Goal: Browse casually: Explore the website without a specific task or goal

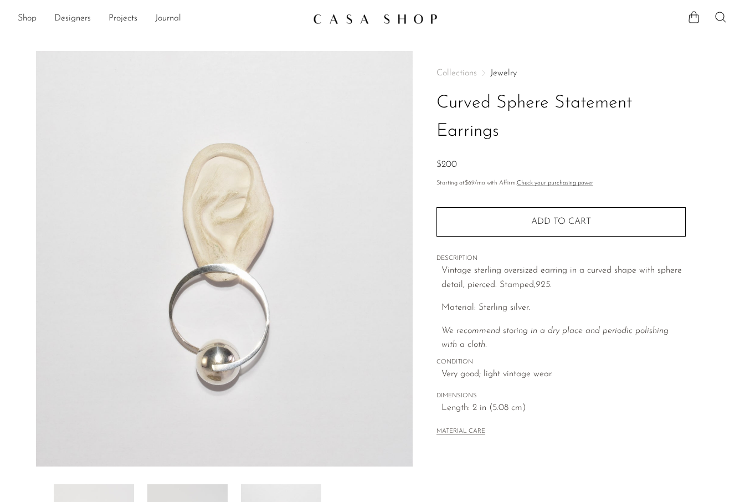
scroll to position [5, 0]
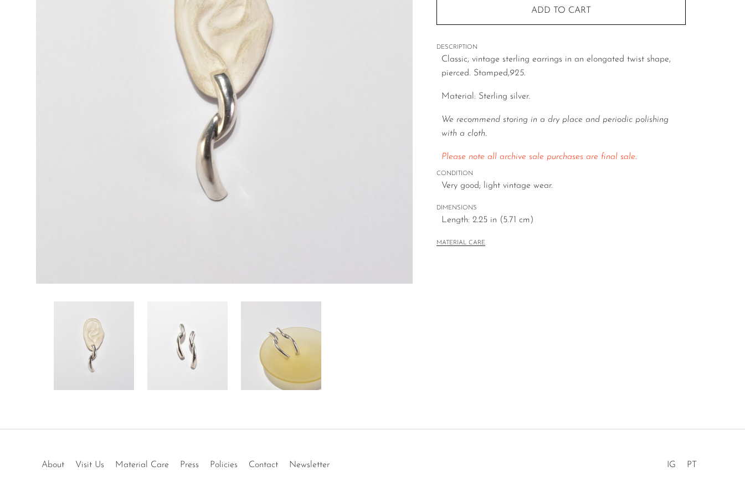
scroll to position [184, 0]
click at [205, 354] on img at bounding box center [187, 344] width 80 height 89
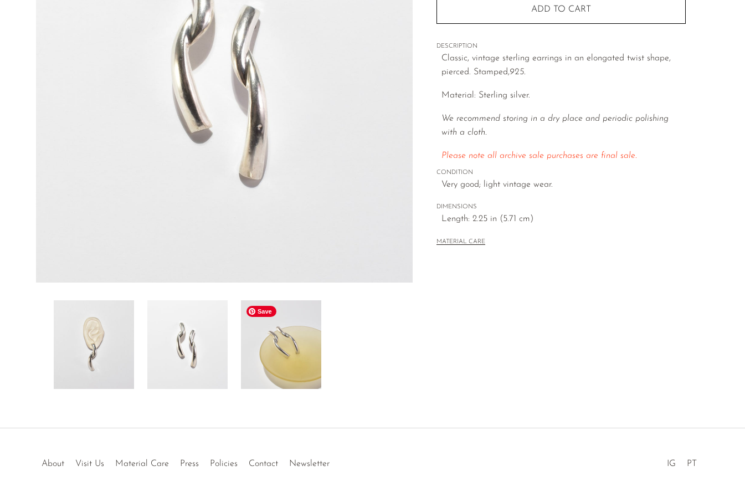
click at [287, 350] on img at bounding box center [281, 344] width 80 height 89
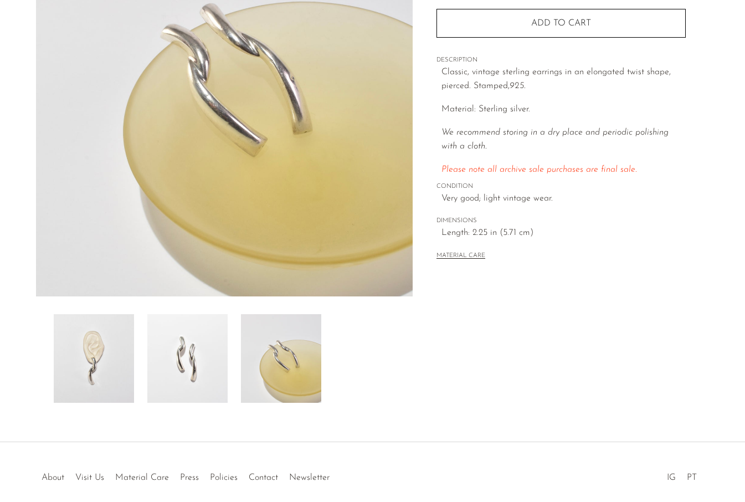
scroll to position [187, 0]
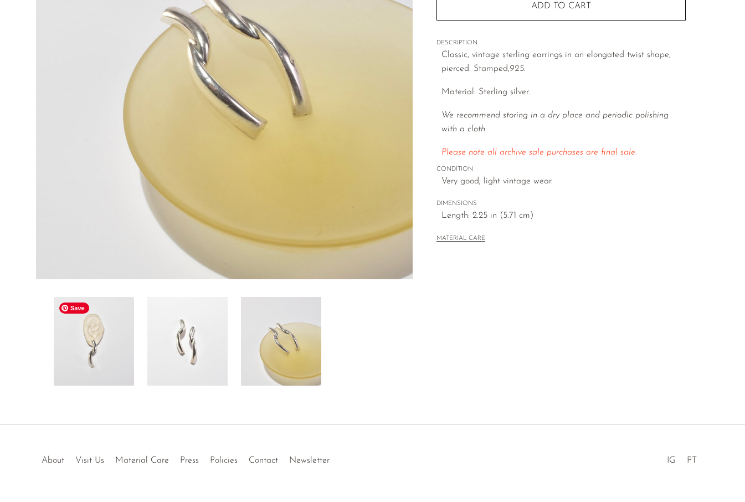
click at [120, 362] on img at bounding box center [94, 341] width 80 height 89
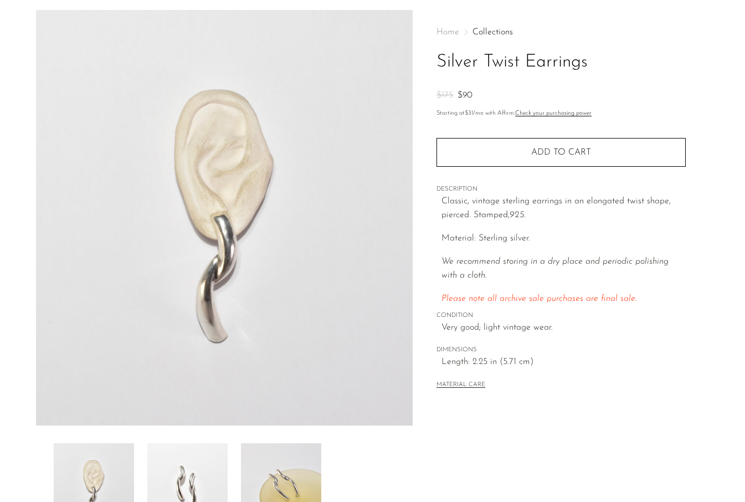
scroll to position [0, 0]
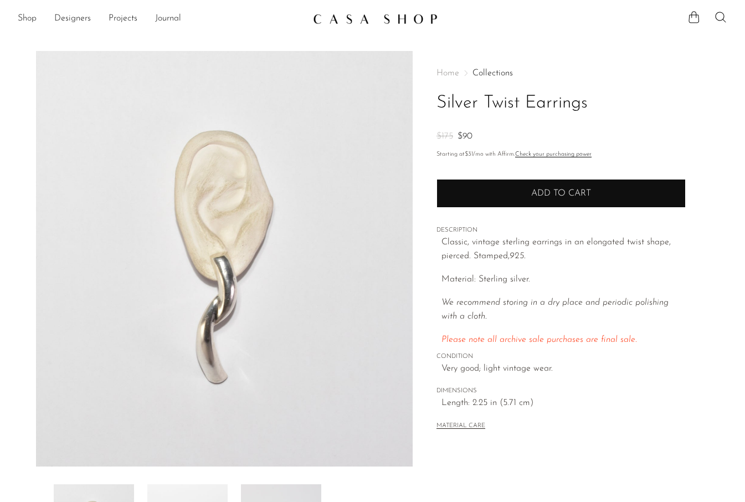
click at [520, 200] on button "Add to cart" at bounding box center [560, 193] width 249 height 29
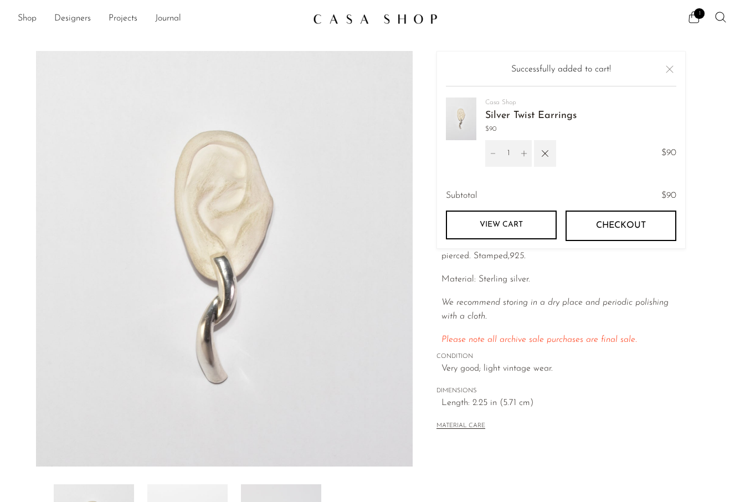
click at [716, 146] on article "Silver Twist Earrings $175 $90" at bounding box center [372, 312] width 709 height 522
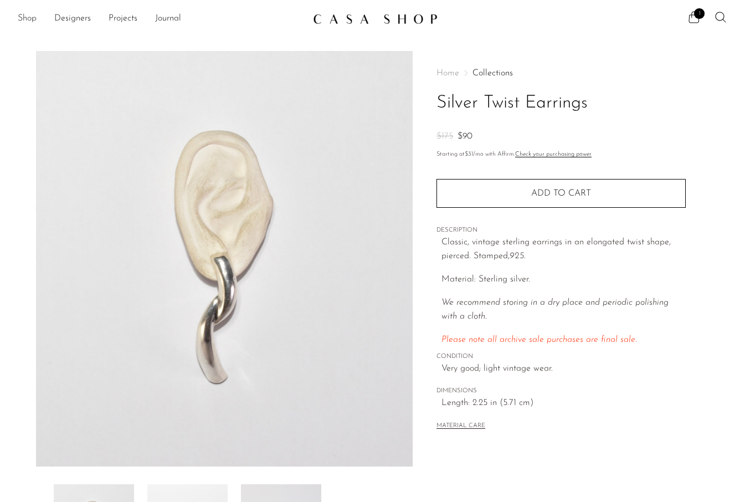
click at [30, 19] on link "Shop" at bounding box center [27, 19] width 19 height 14
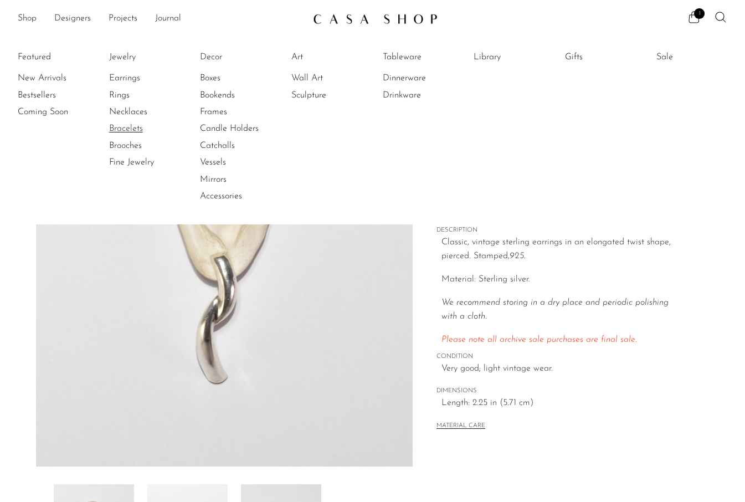
click at [120, 130] on link "Bracelets" at bounding box center [150, 128] width 83 height 12
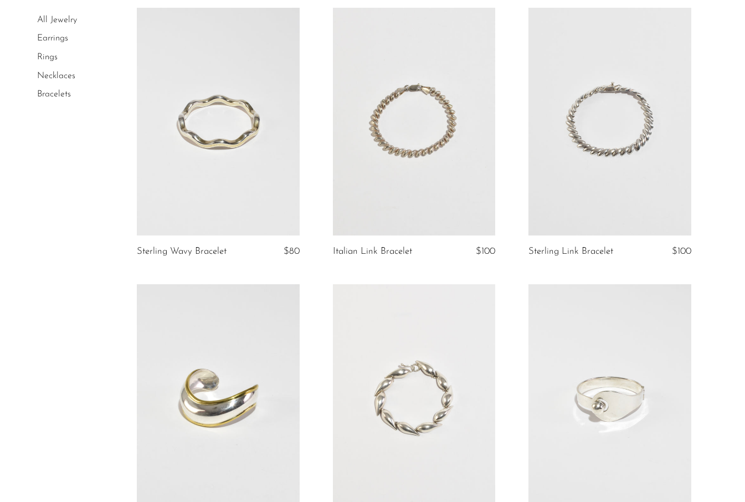
scroll to position [86, 0]
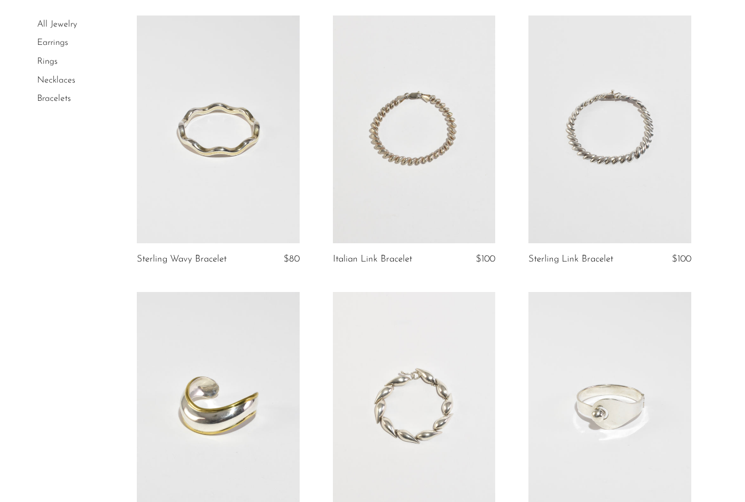
click at [588, 154] on link at bounding box center [609, 130] width 162 height 228
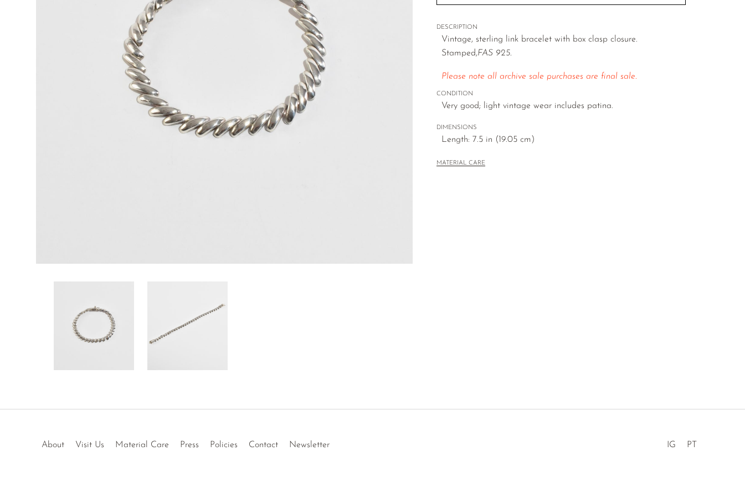
scroll to position [219, 0]
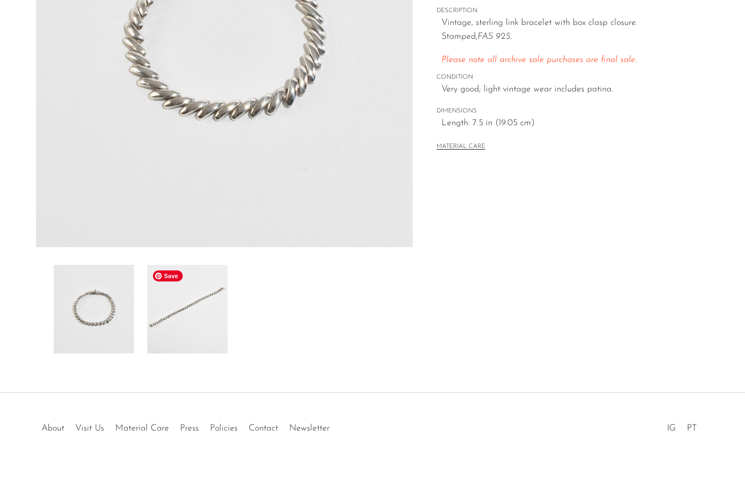
click at [171, 313] on img at bounding box center [187, 309] width 80 height 89
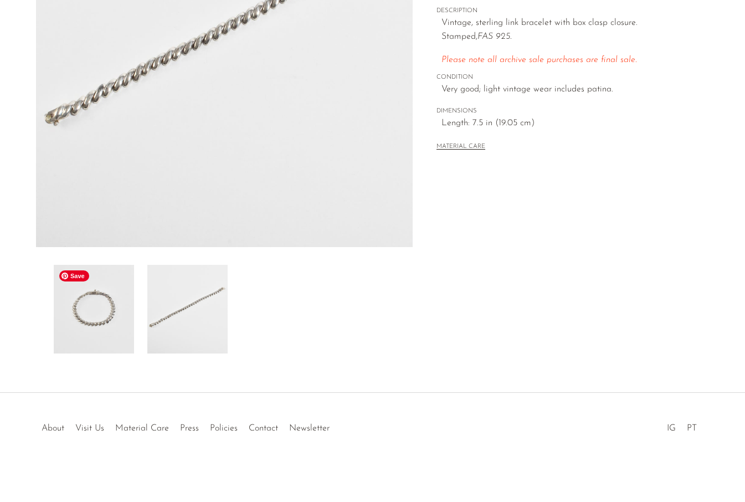
click at [100, 312] on img at bounding box center [94, 309] width 80 height 89
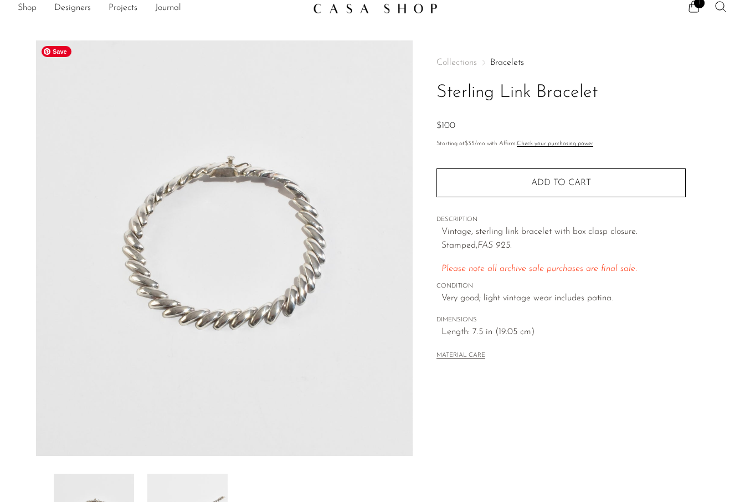
scroll to position [0, 0]
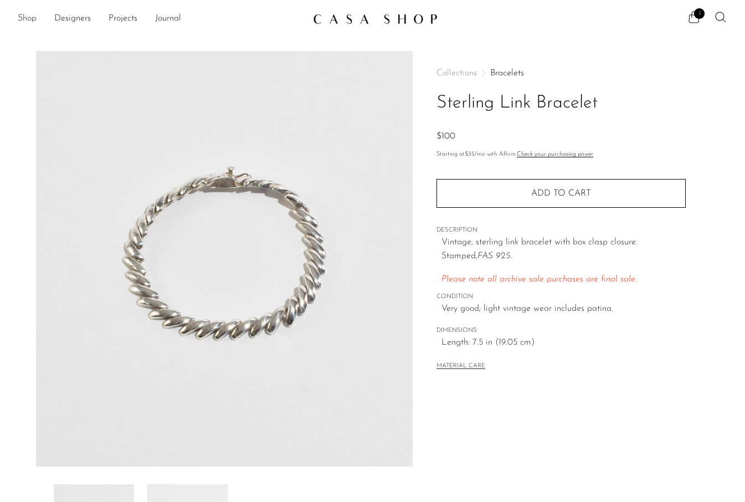
click at [23, 19] on link "Shop" at bounding box center [27, 19] width 19 height 14
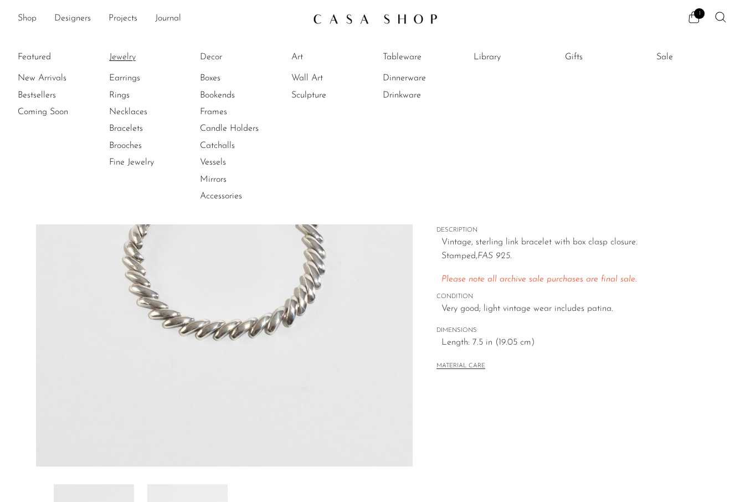
click at [125, 58] on link "Jewelry" at bounding box center [150, 57] width 83 height 12
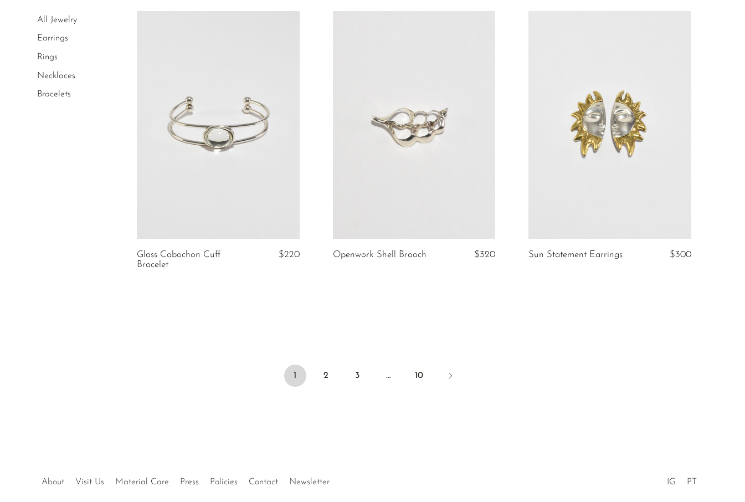
scroll to position [3228, 0]
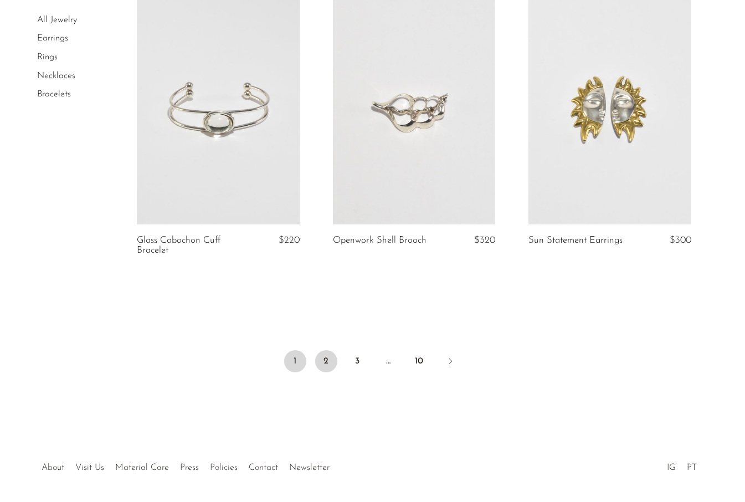
click at [326, 361] on link "2" at bounding box center [326, 361] width 22 height 22
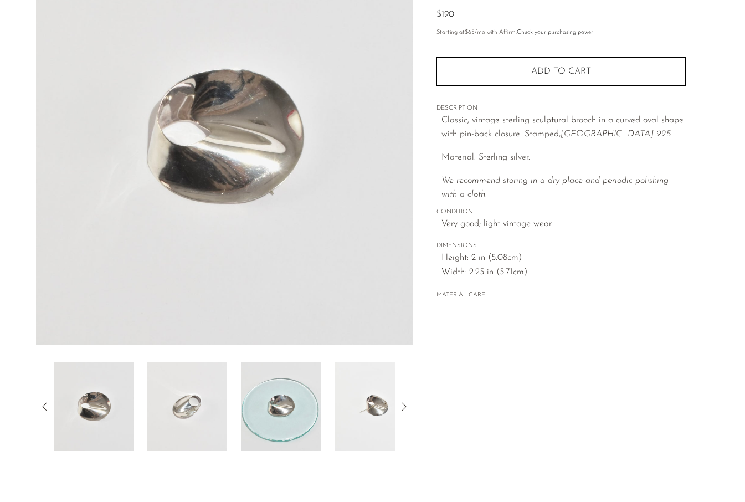
scroll to position [219, 0]
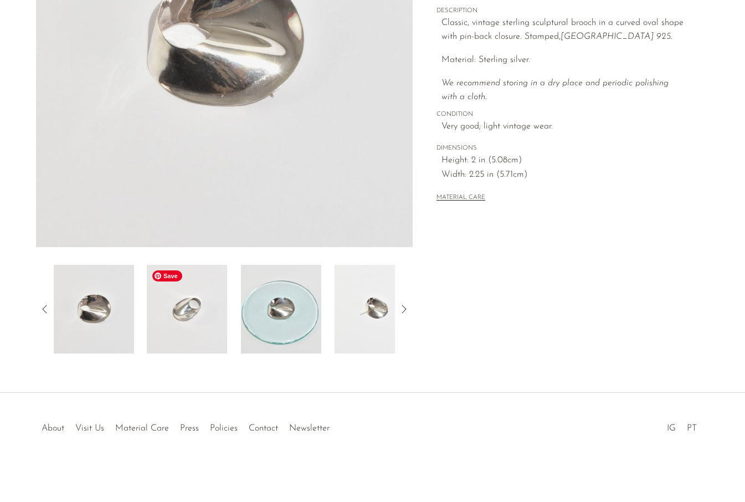
click at [201, 318] on img at bounding box center [187, 309] width 80 height 89
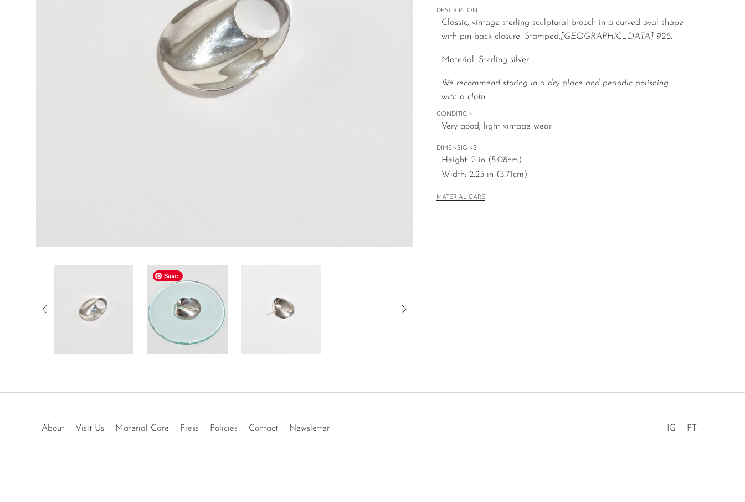
scroll to position [152, 0]
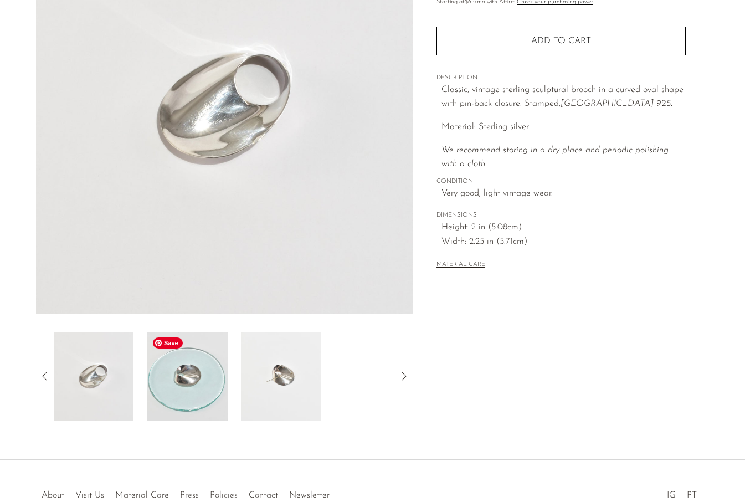
click at [197, 398] on img at bounding box center [187, 376] width 80 height 89
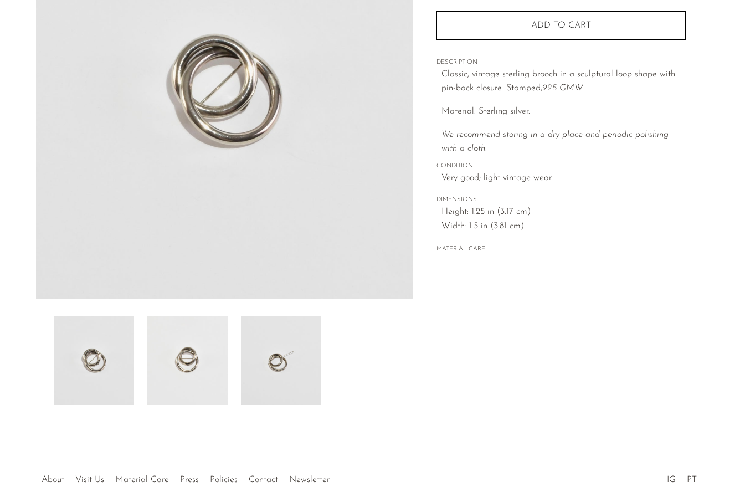
scroll to position [176, 0]
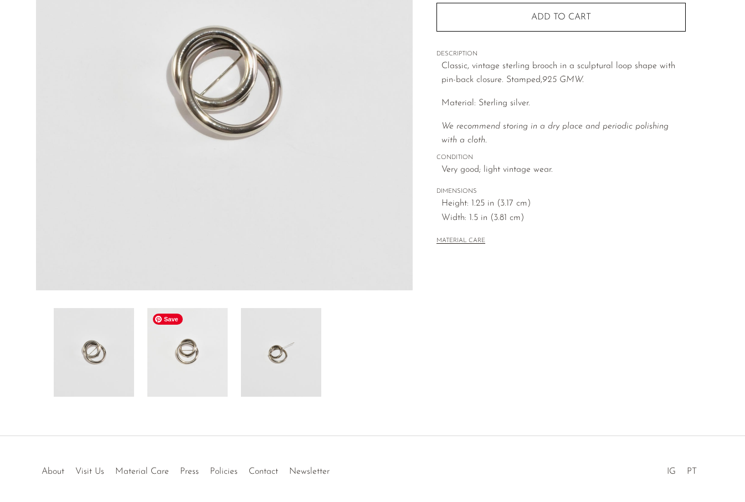
click at [190, 352] on img at bounding box center [187, 352] width 80 height 89
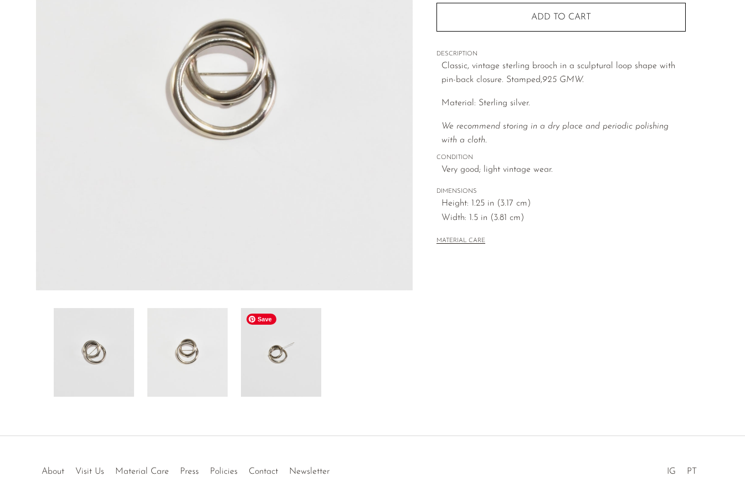
click at [312, 359] on img at bounding box center [281, 352] width 80 height 89
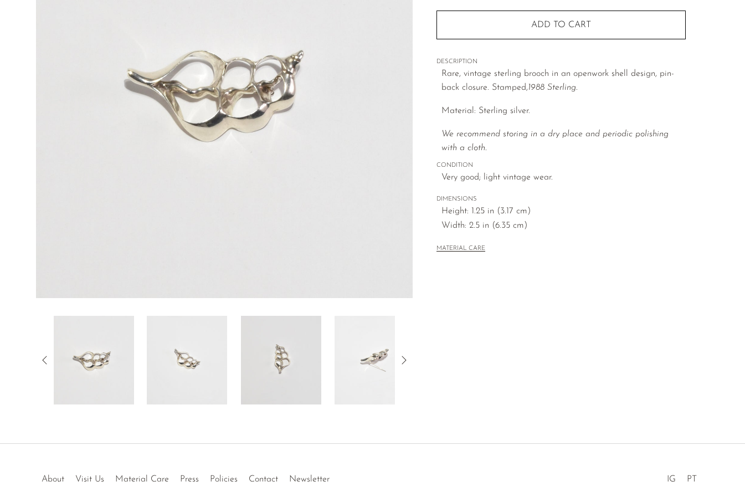
scroll to position [180, 0]
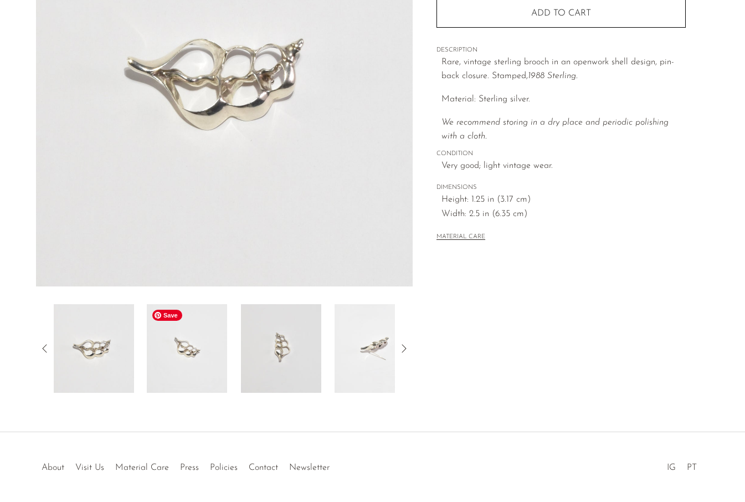
click at [201, 362] on img at bounding box center [187, 348] width 80 height 89
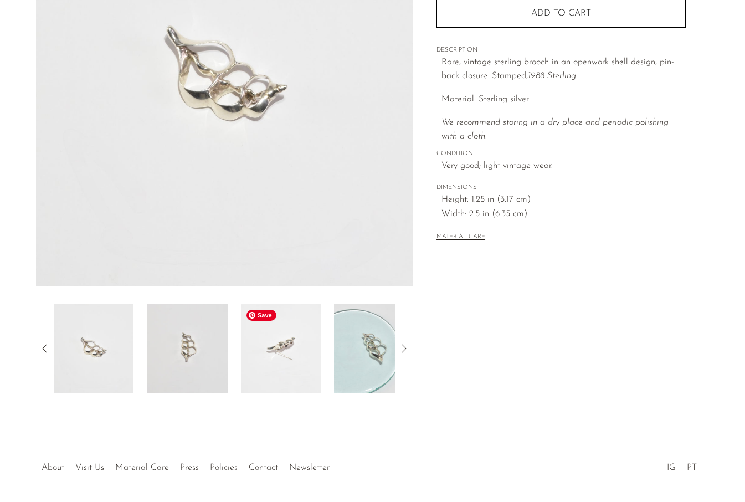
click at [263, 350] on img at bounding box center [281, 348] width 80 height 89
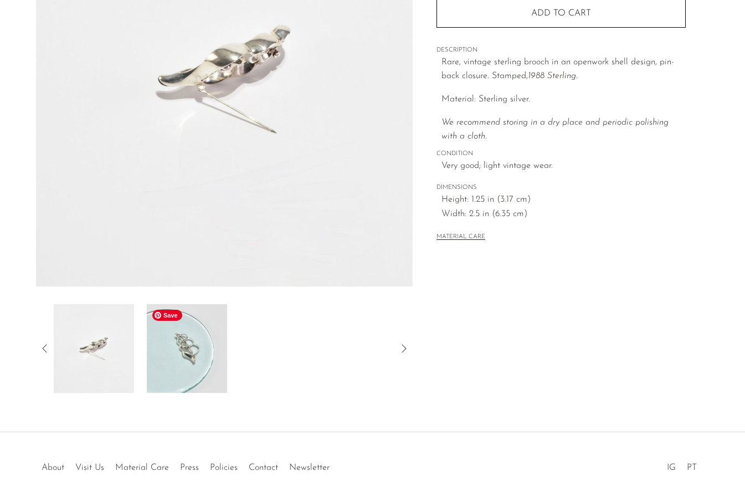
click at [171, 371] on img at bounding box center [187, 348] width 80 height 89
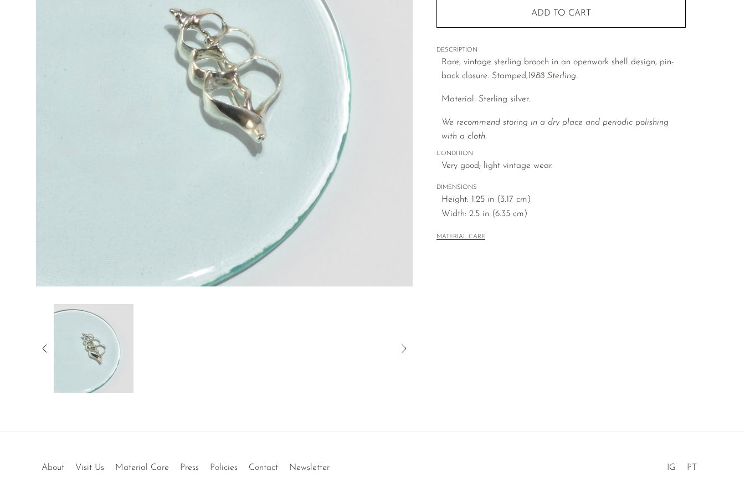
click at [43, 346] on icon at bounding box center [44, 348] width 13 height 13
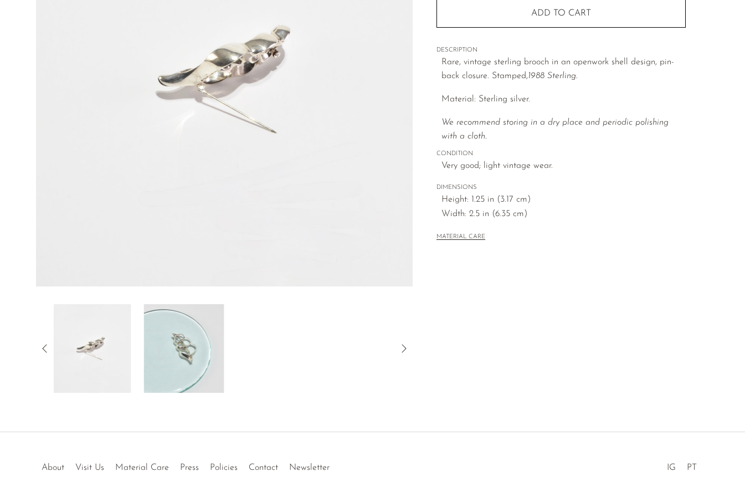
click at [43, 346] on icon at bounding box center [44, 348] width 13 height 13
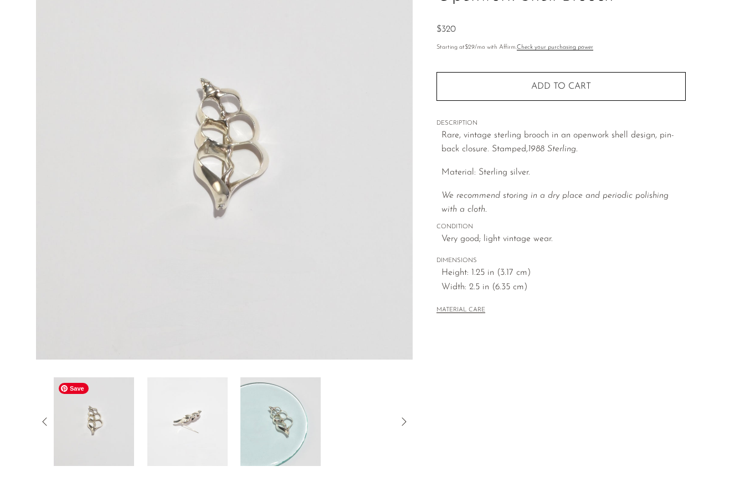
scroll to position [130, 0]
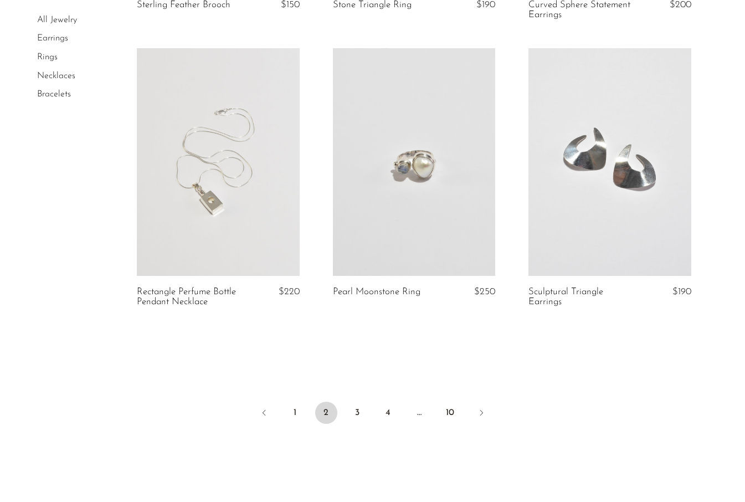
scroll to position [3182, 0]
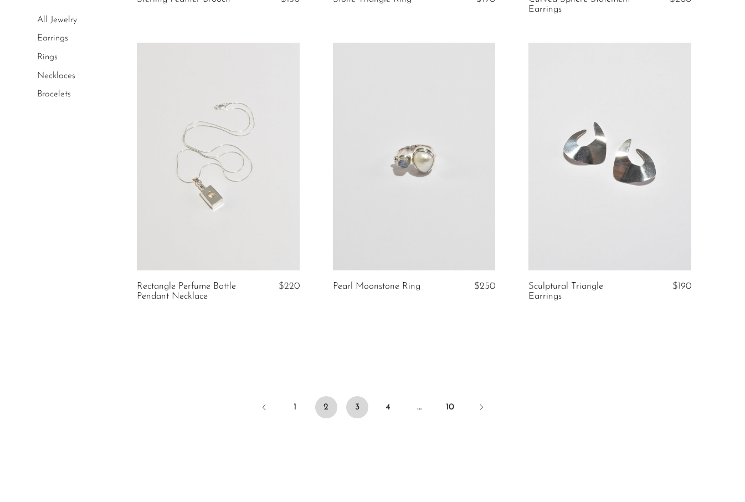
click at [357, 405] on link "3" at bounding box center [357, 407] width 22 height 22
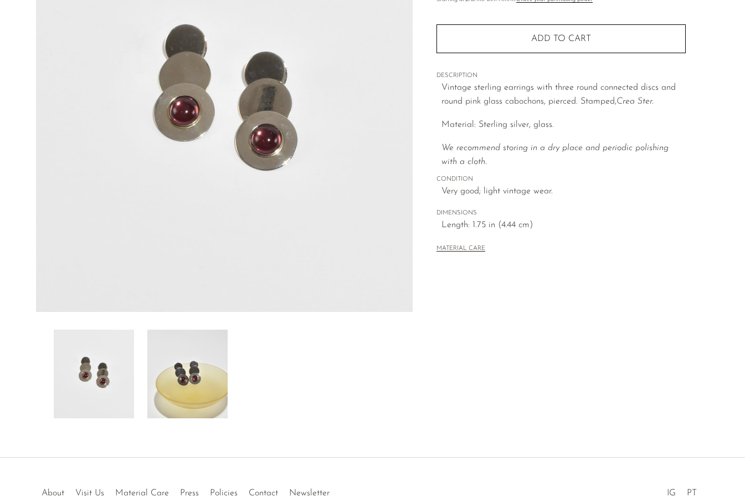
scroll to position [183, 0]
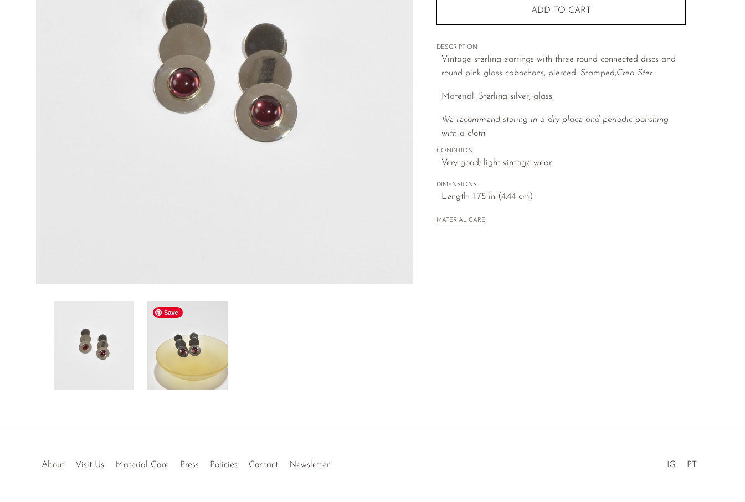
click at [202, 359] on img at bounding box center [187, 345] width 80 height 89
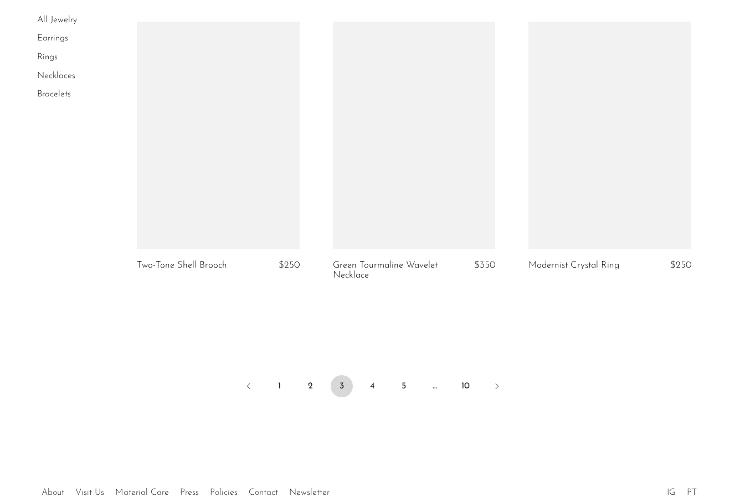
scroll to position [3208, 0]
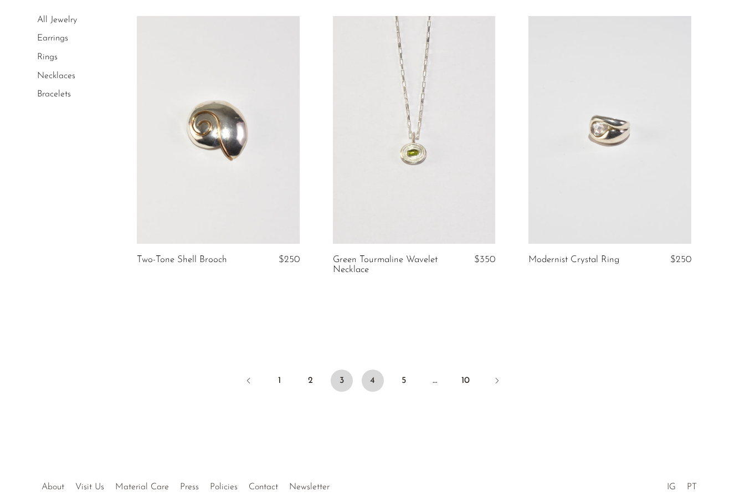
click at [371, 382] on link "4" at bounding box center [373, 380] width 22 height 22
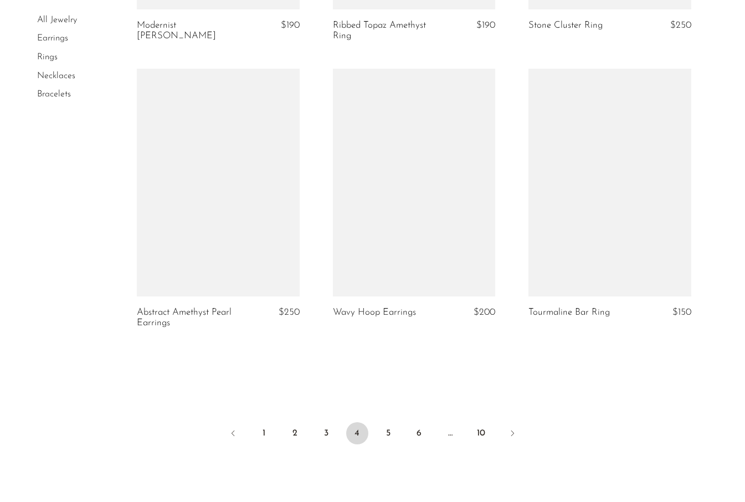
scroll to position [3173, 0]
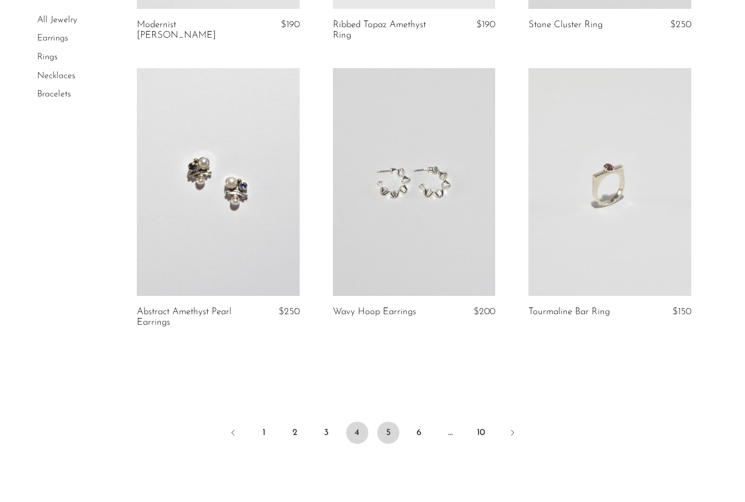
click at [385, 421] on link "5" at bounding box center [388, 432] width 22 height 22
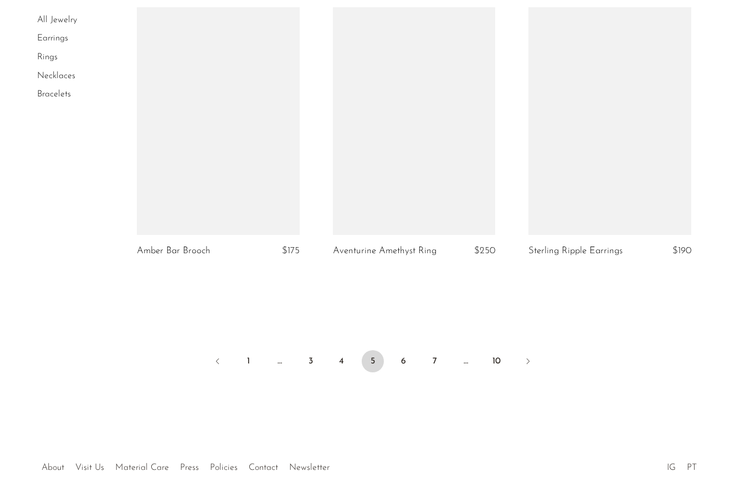
scroll to position [3280, 0]
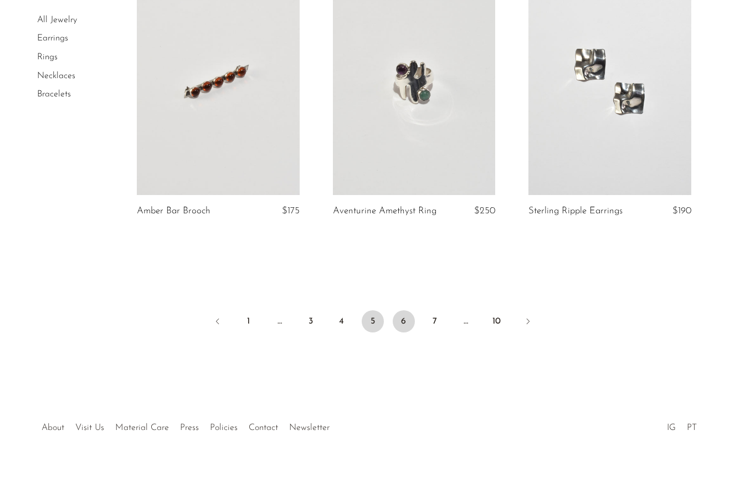
click at [399, 316] on link "6" at bounding box center [404, 321] width 22 height 22
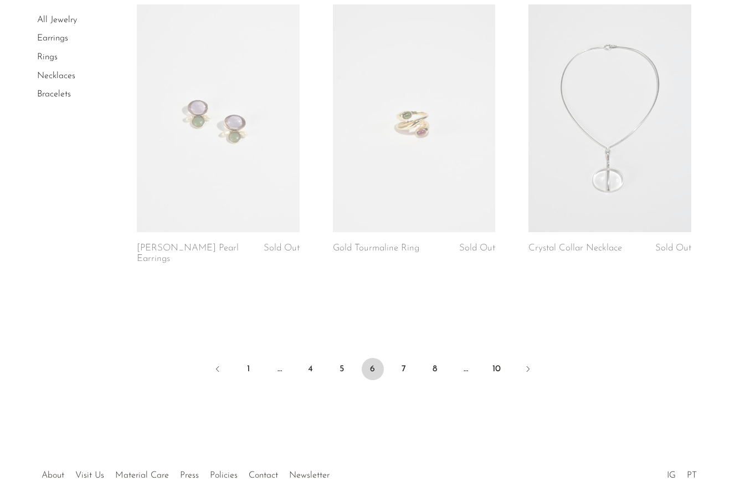
scroll to position [3268, 0]
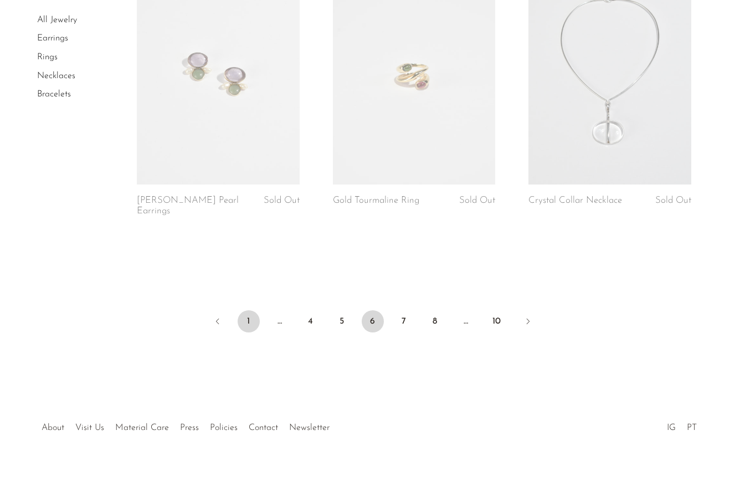
click at [253, 317] on link "1" at bounding box center [249, 321] width 22 height 22
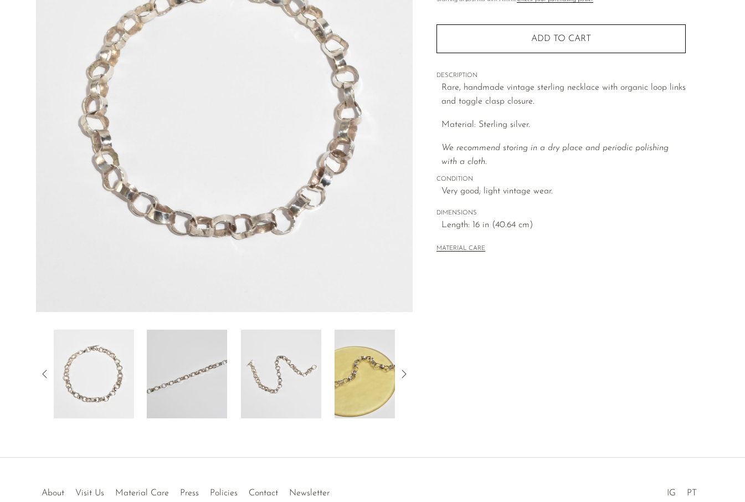
scroll to position [157, 0]
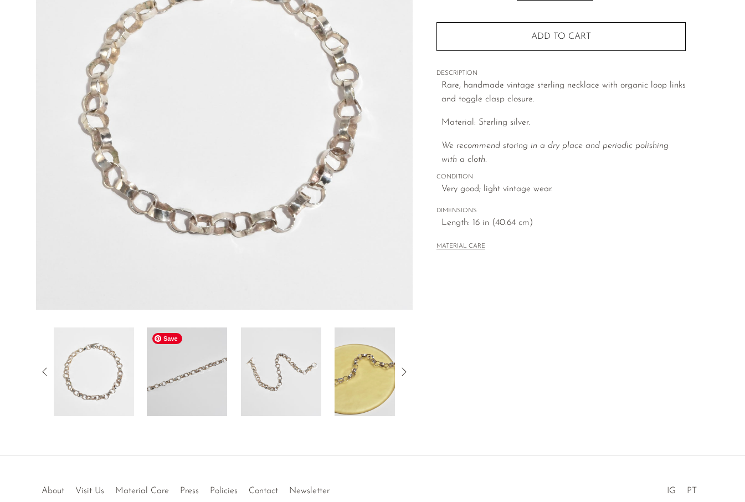
click at [198, 375] on img at bounding box center [187, 371] width 80 height 89
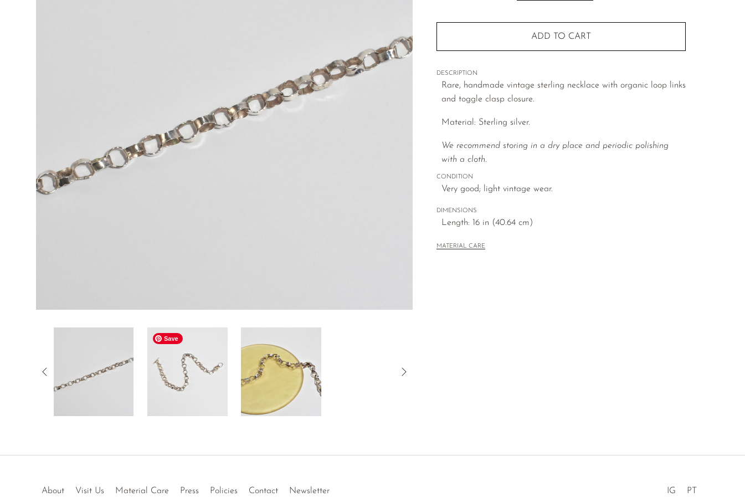
click at [203, 381] on img at bounding box center [187, 371] width 80 height 89
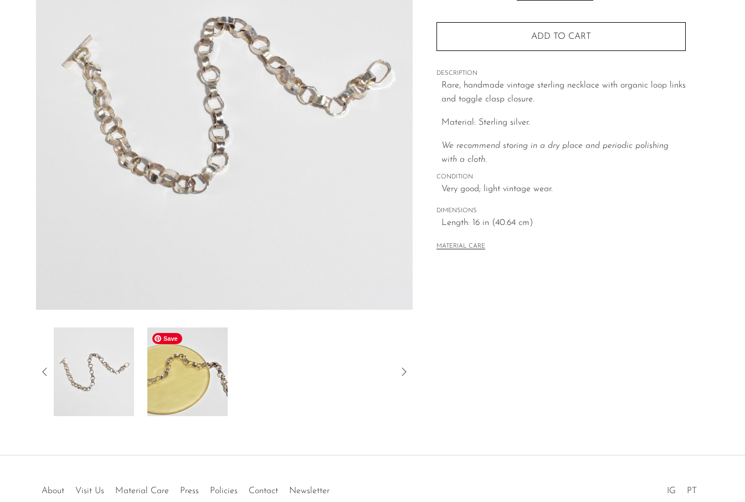
click at [176, 387] on img at bounding box center [187, 371] width 80 height 89
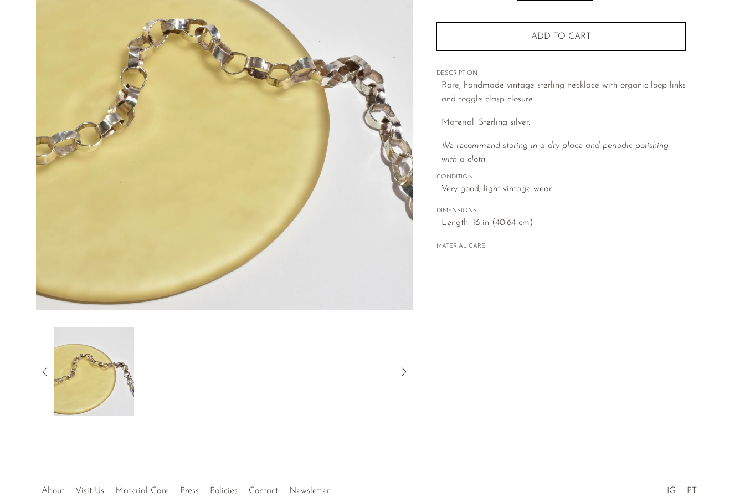
click at [403, 374] on icon at bounding box center [404, 371] width 4 height 8
click at [47, 371] on icon at bounding box center [44, 371] width 13 height 13
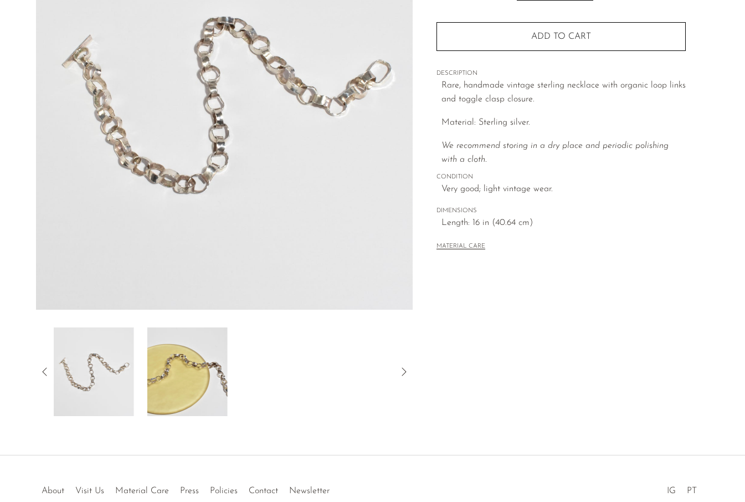
click at [47, 371] on icon at bounding box center [44, 371] width 13 height 13
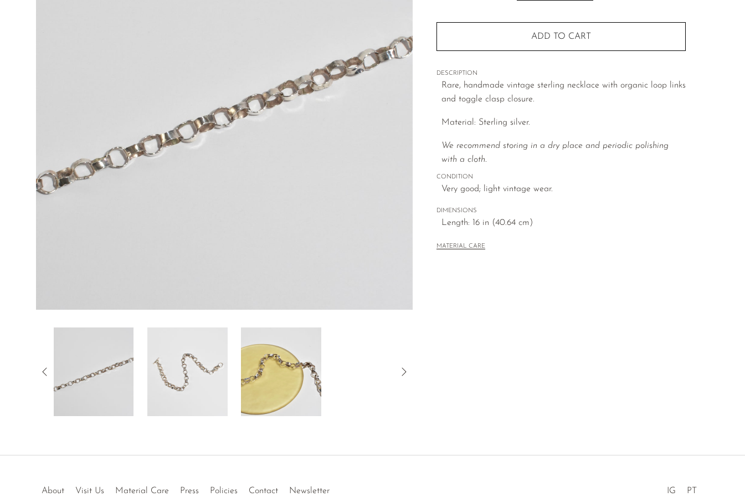
click at [47, 371] on icon at bounding box center [44, 371] width 13 height 13
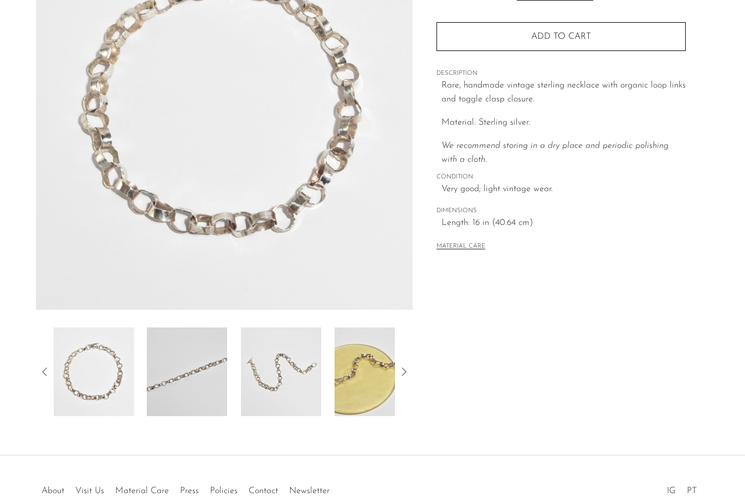
click at [47, 371] on icon at bounding box center [44, 371] width 13 height 13
click at [38, 372] on icon at bounding box center [44, 371] width 13 height 13
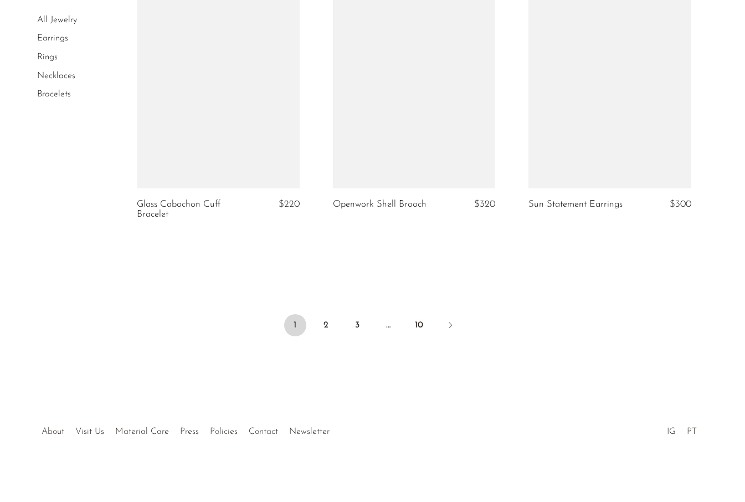
scroll to position [3266, 0]
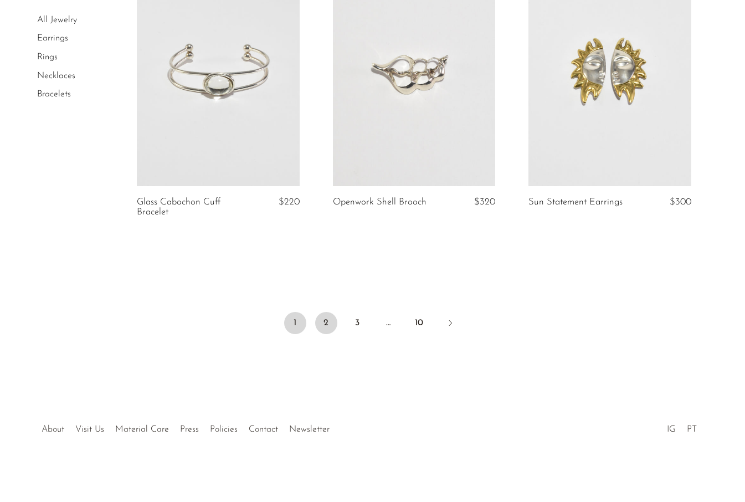
click at [329, 319] on link "2" at bounding box center [326, 323] width 22 height 22
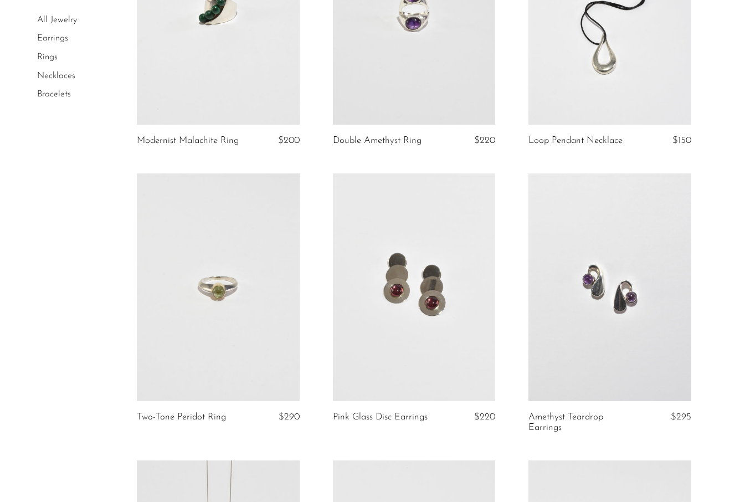
scroll to position [484, 0]
